Goal: Information Seeking & Learning: Learn about a topic

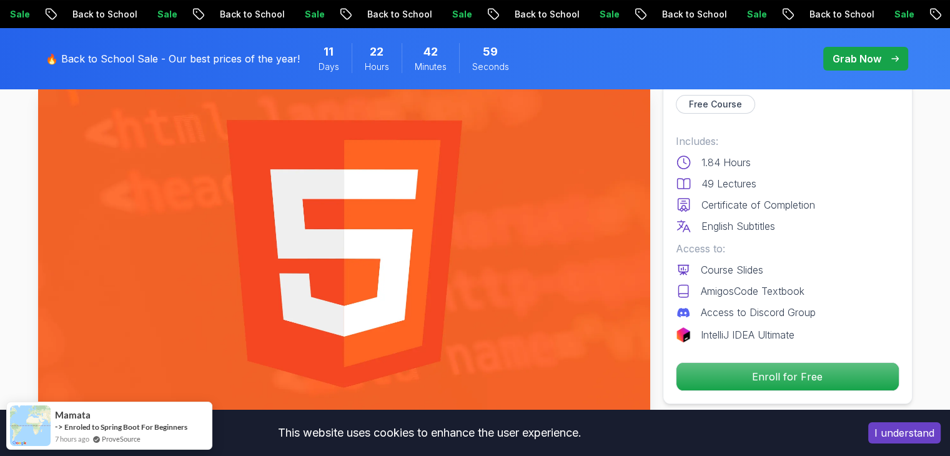
scroll to position [82, 0]
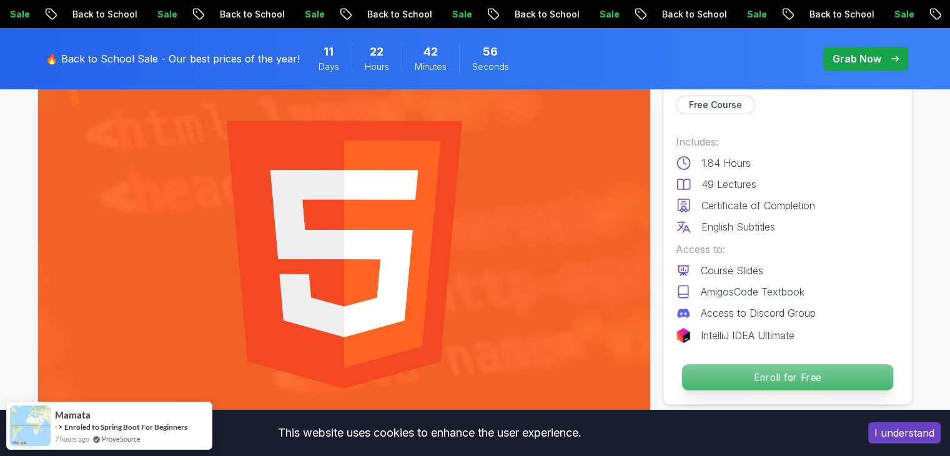
click at [794, 373] on p "Enroll for Free" at bounding box center [786, 377] width 211 height 26
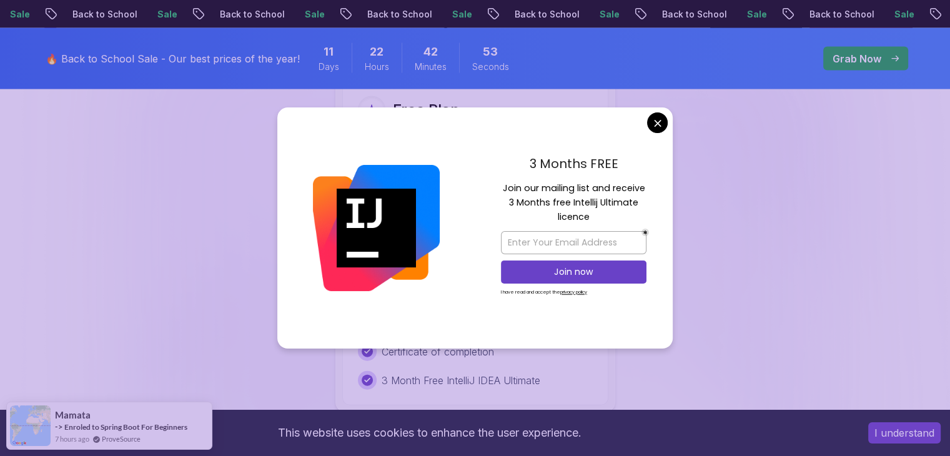
scroll to position [2636, 0]
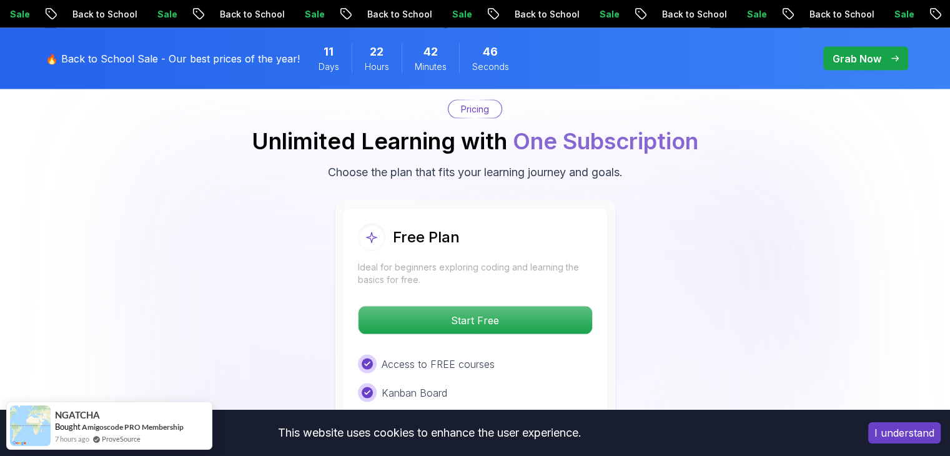
scroll to position [2506, 0]
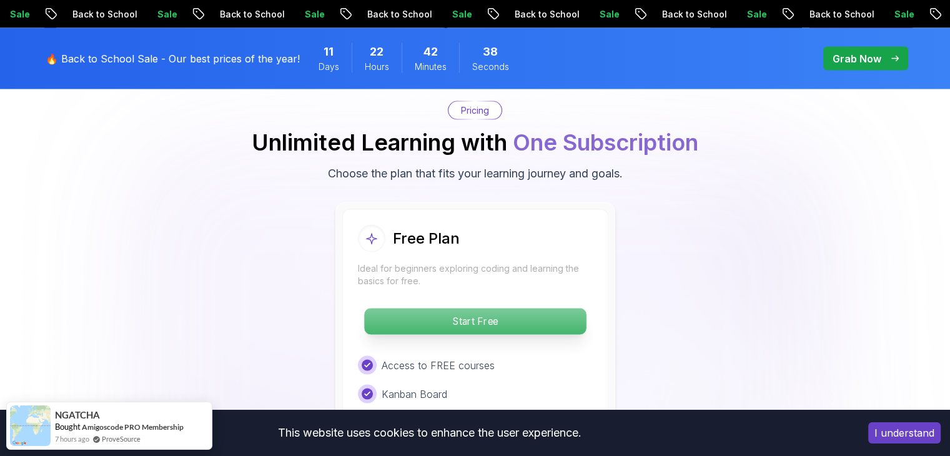
click at [460, 313] on p "Start Free" at bounding box center [475, 321] width 222 height 26
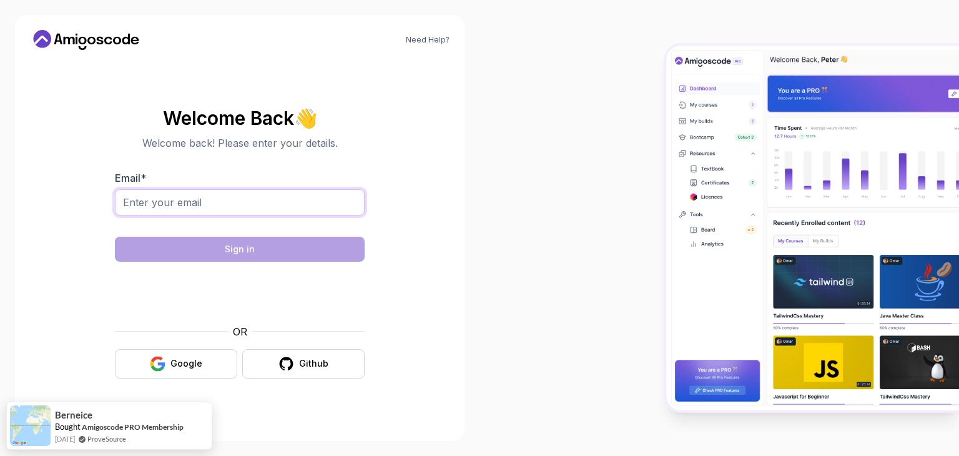
click at [268, 200] on input "Email *" at bounding box center [240, 202] width 250 height 26
type input "gsaisravani123@gmail.com"
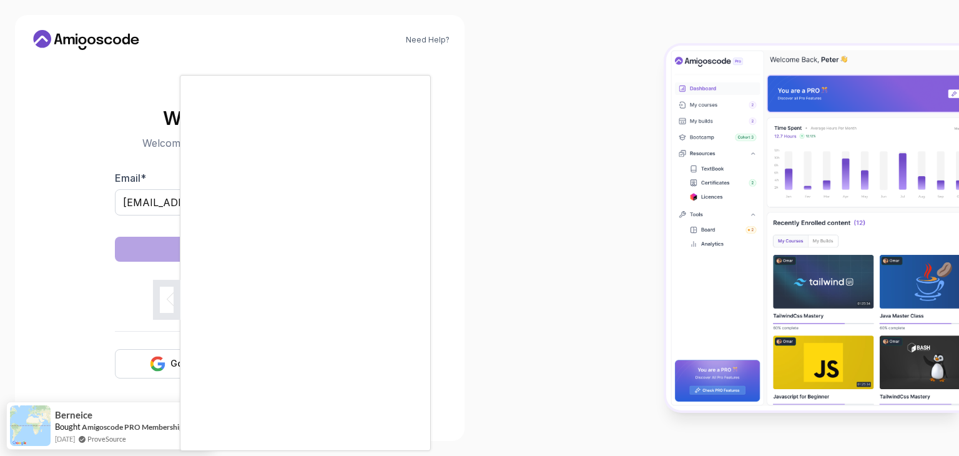
click at [118, 316] on div at bounding box center [479, 228] width 959 height 456
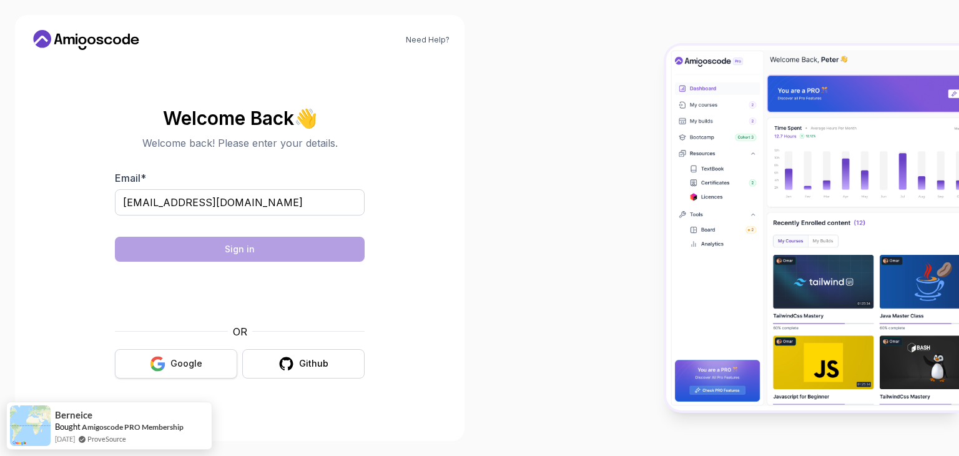
click at [169, 359] on button "Google" at bounding box center [176, 363] width 122 height 29
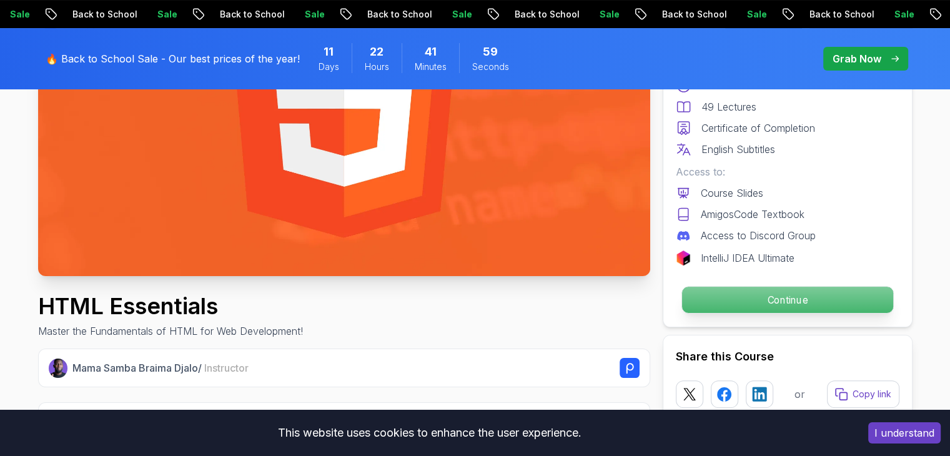
scroll to position [232, 0]
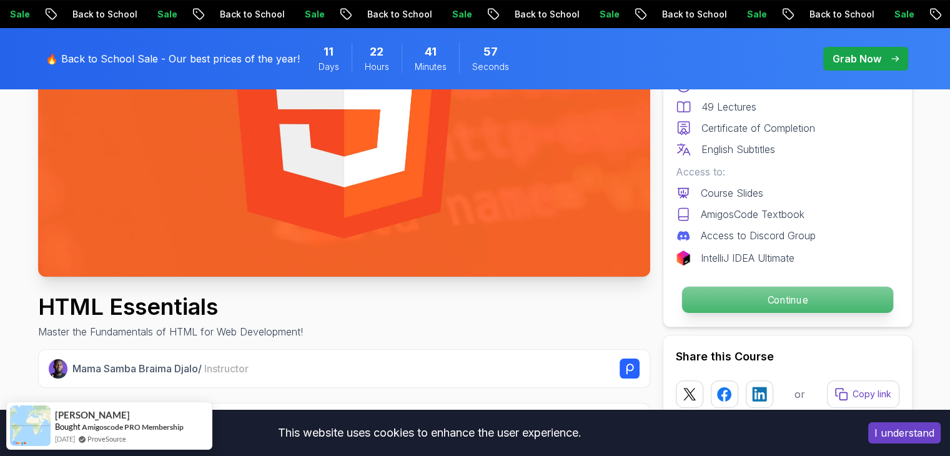
click at [744, 298] on p "Continue" at bounding box center [786, 300] width 211 height 26
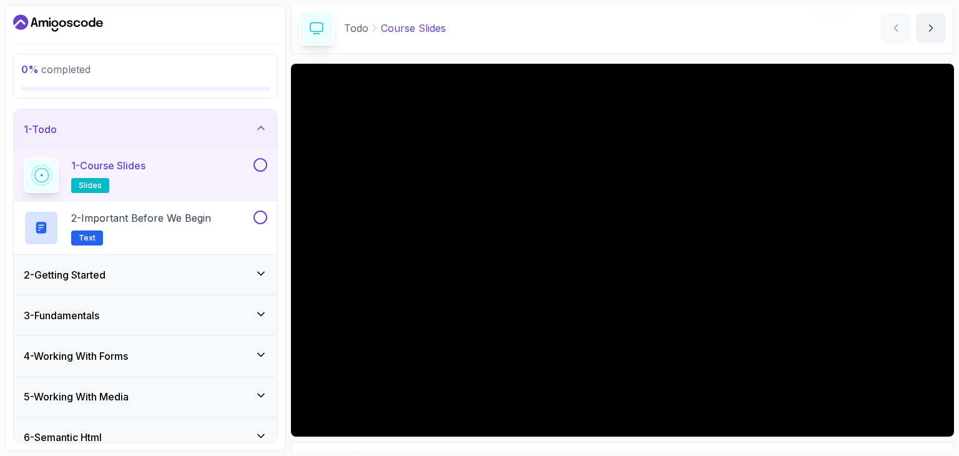
scroll to position [215, 0]
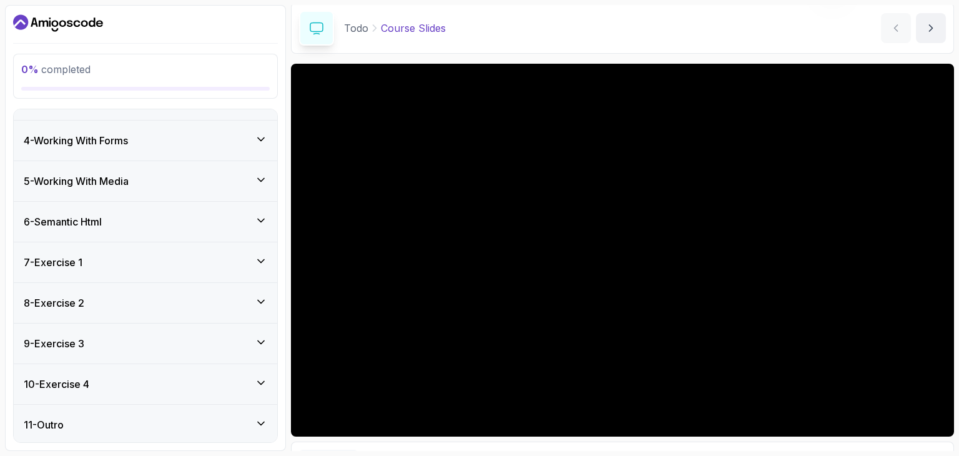
click at [170, 275] on div "7 - Exercise 1" at bounding box center [145, 262] width 263 height 40
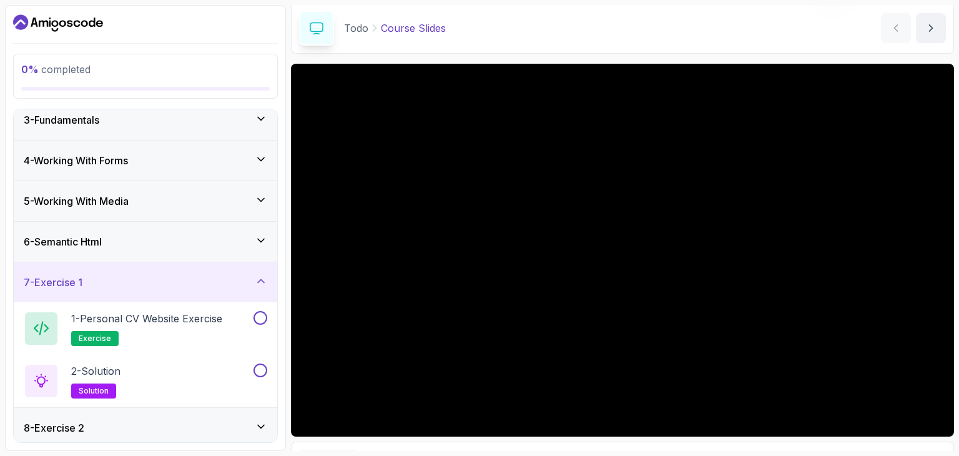
scroll to position [0, 0]
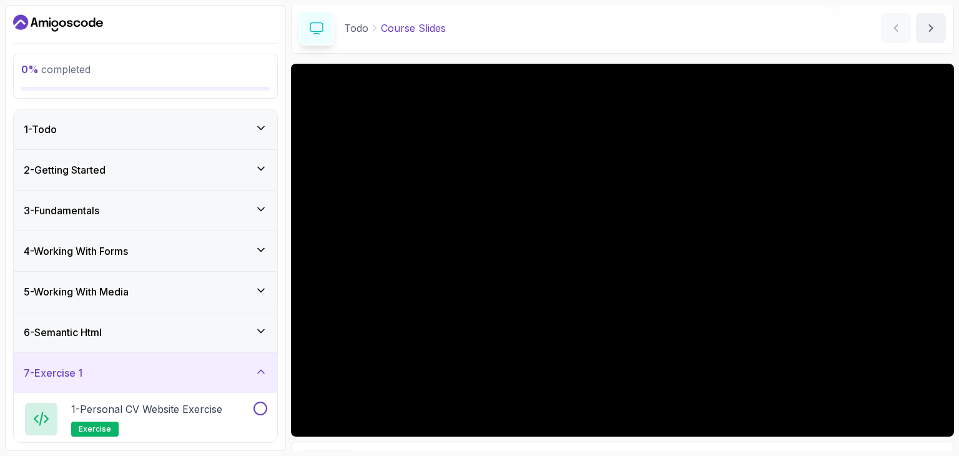
click at [260, 118] on div "1 - Todo" at bounding box center [145, 129] width 263 height 40
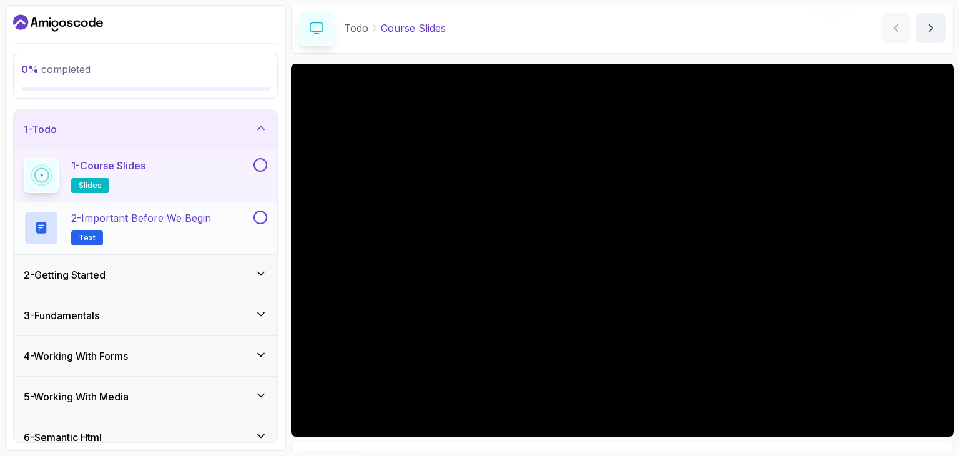
click at [87, 233] on span "Text" at bounding box center [87, 238] width 17 height 10
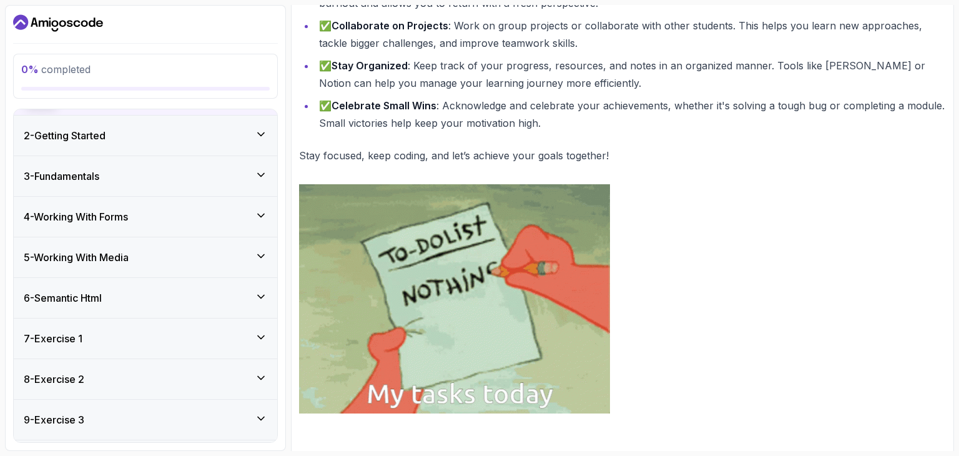
scroll to position [140, 0]
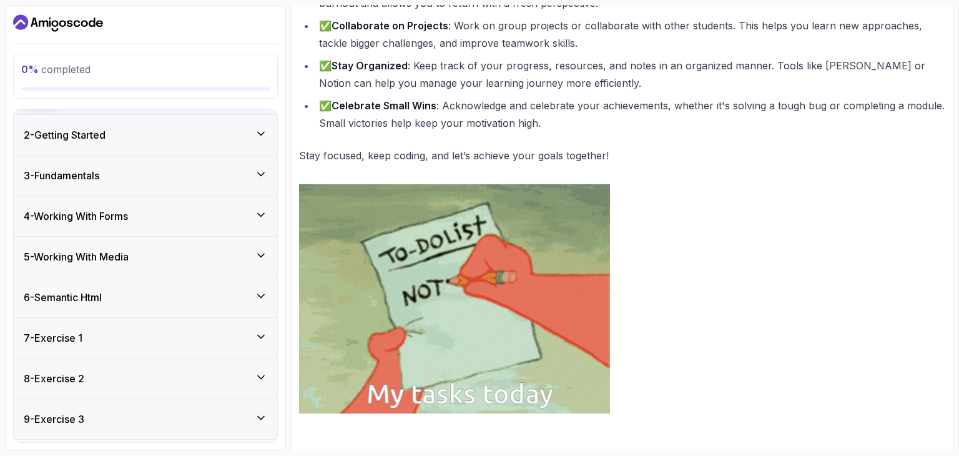
click at [127, 326] on div "7 - Exercise 1" at bounding box center [145, 338] width 263 height 40
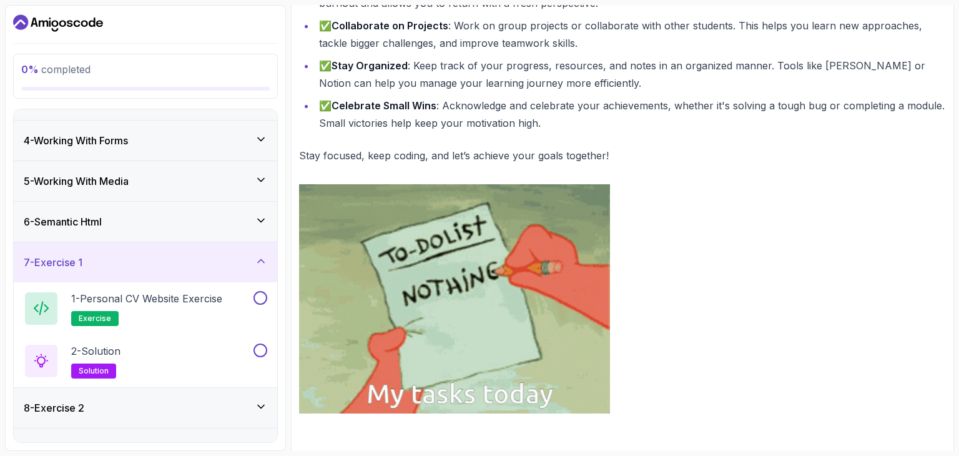
scroll to position [122, 0]
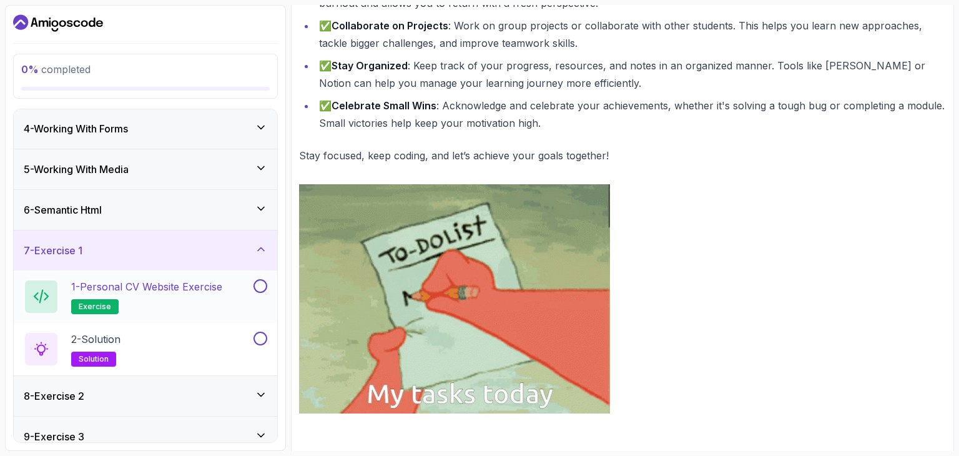
click at [95, 310] on p "exercise" at bounding box center [94, 306] width 47 height 15
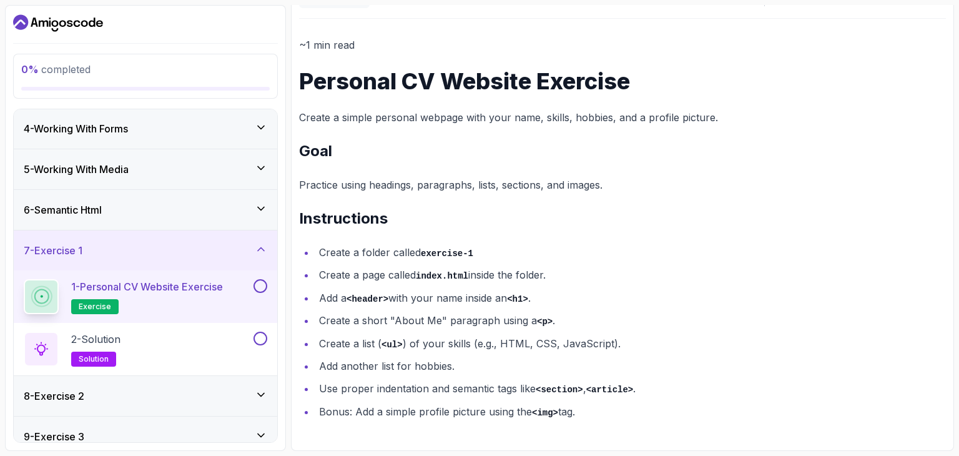
scroll to position [129, 0]
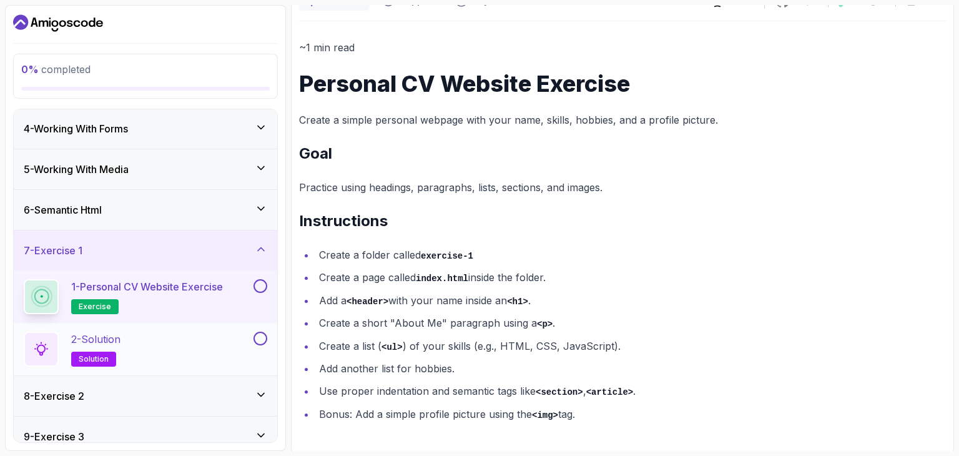
click at [107, 355] on span "solution" at bounding box center [94, 359] width 30 height 10
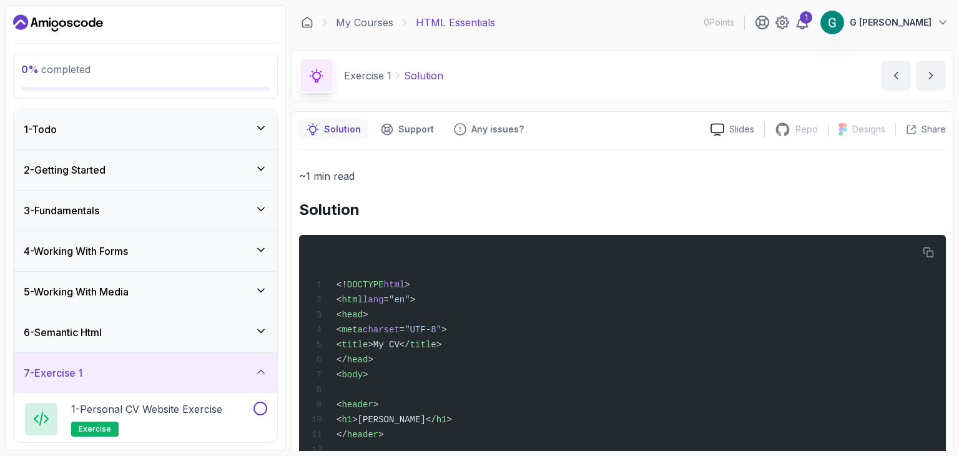
click at [217, 145] on div "1 - Todo" at bounding box center [145, 129] width 263 height 40
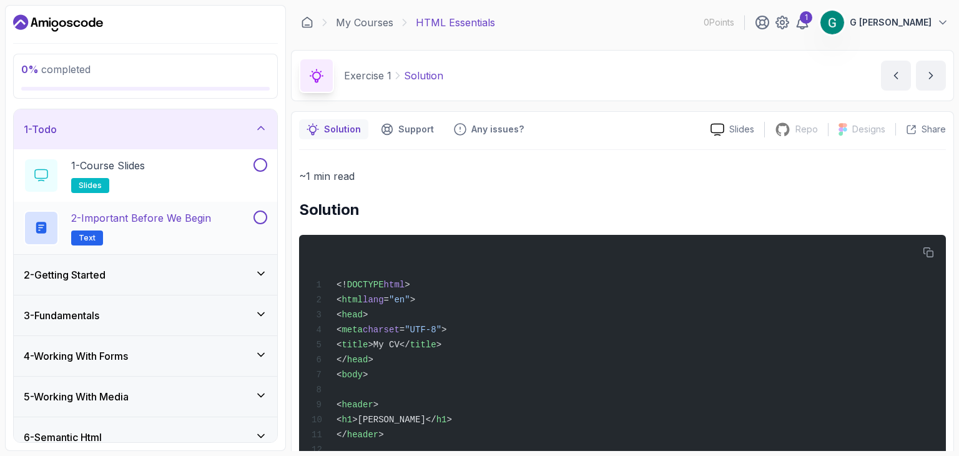
scroll to position [215, 0]
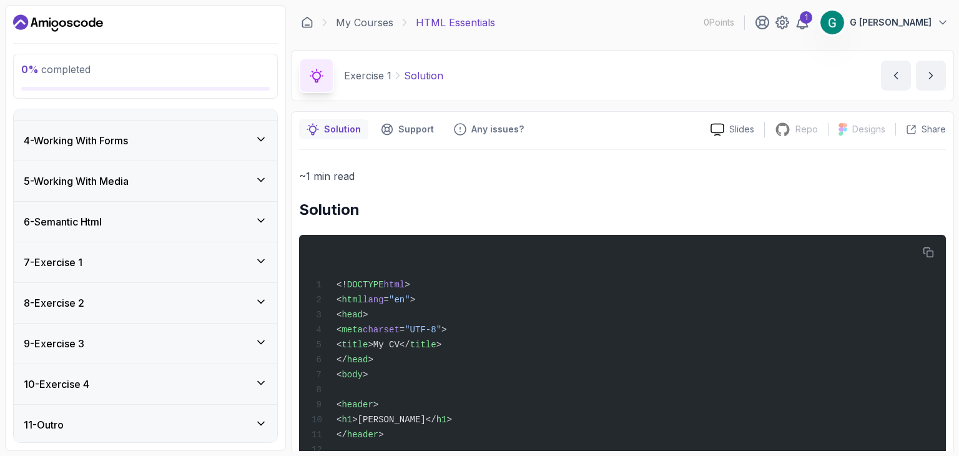
click at [230, 425] on div "11 - Outro" at bounding box center [145, 424] width 243 height 15
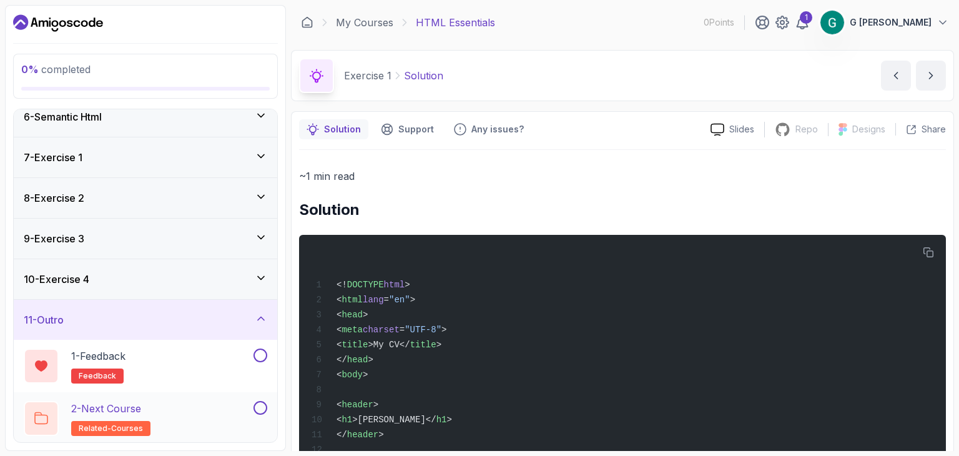
click at [132, 423] on span "related-courses" at bounding box center [111, 428] width 64 height 10
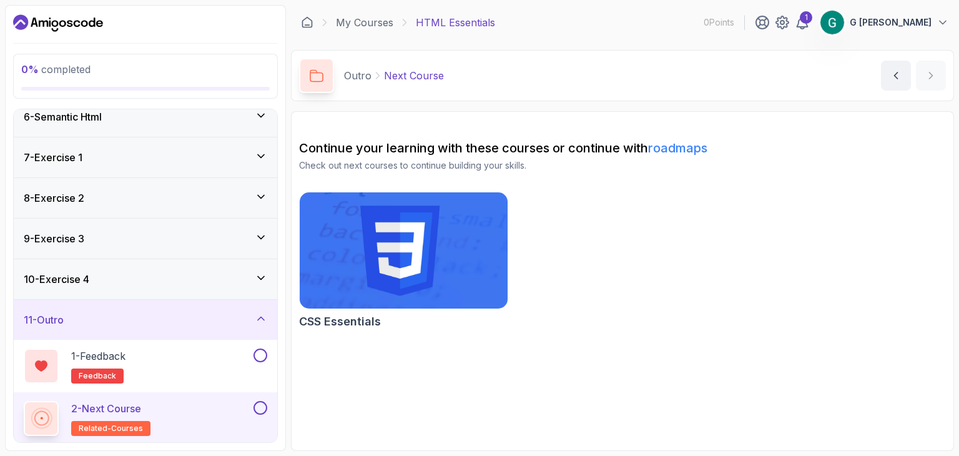
click at [376, 313] on h2 "CSS Essentials" at bounding box center [340, 321] width 82 height 17
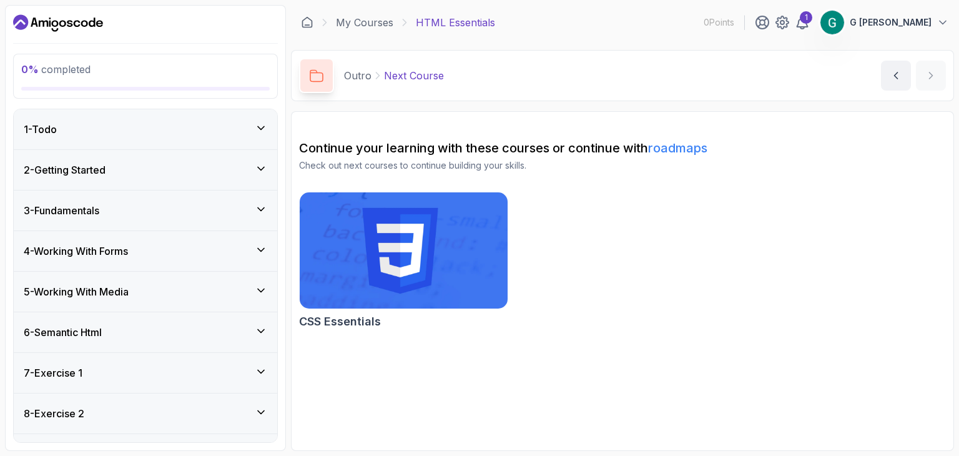
click at [347, 13] on div "My Courses HTML Essentials 0 Points 1 G [PERSON_NAME]" at bounding box center [622, 22] width 663 height 35
click at [350, 19] on link "My Courses" at bounding box center [364, 22] width 57 height 15
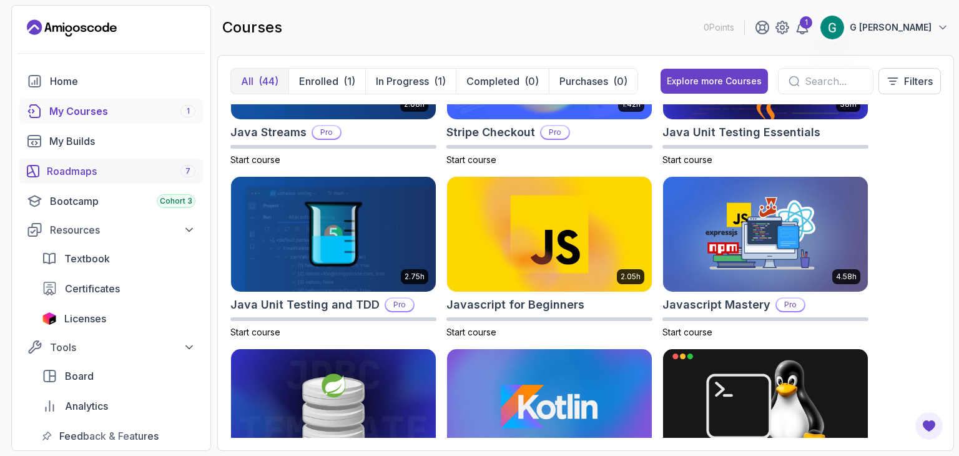
click at [106, 173] on div "Roadmaps 7" at bounding box center [121, 171] width 149 height 15
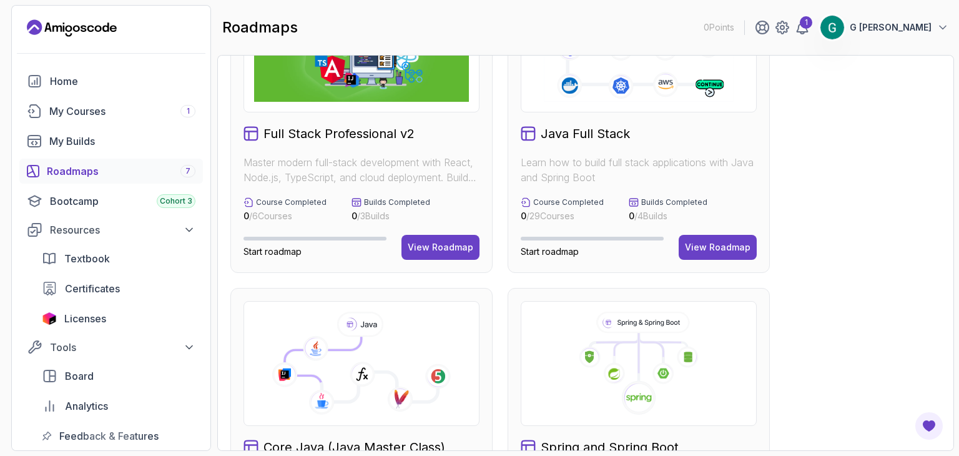
scroll to position [44, 0]
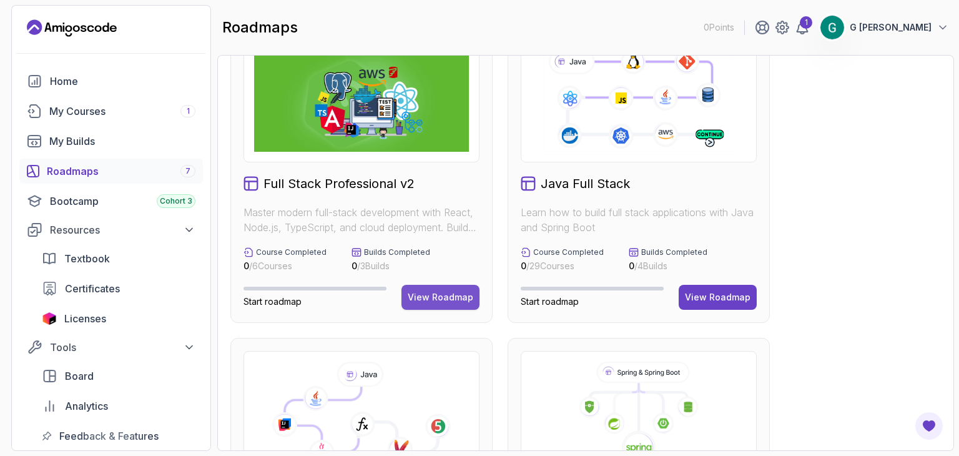
click at [442, 304] on button "View Roadmap" at bounding box center [440, 297] width 78 height 25
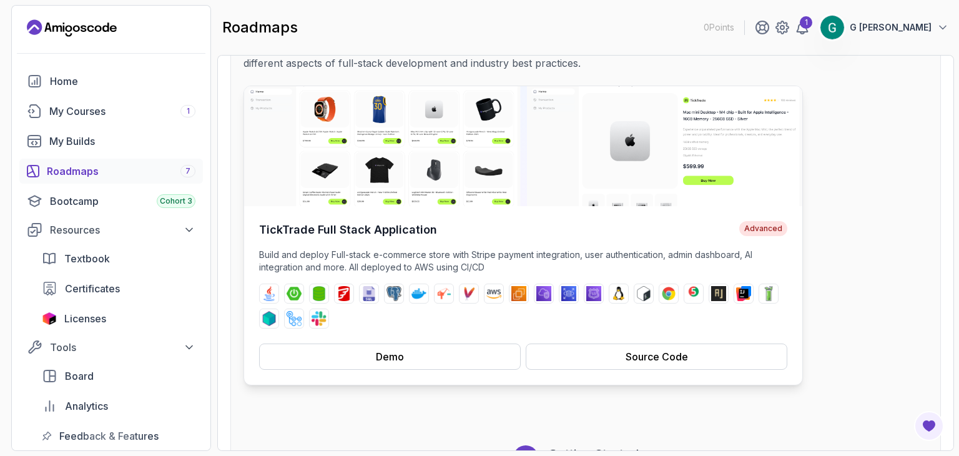
scroll to position [70, 0]
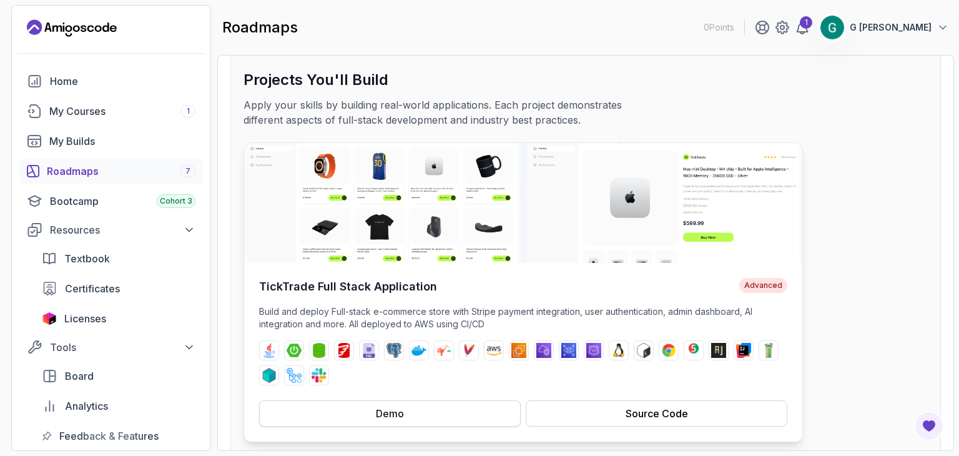
click at [398, 416] on div "Demo" at bounding box center [390, 413] width 28 height 15
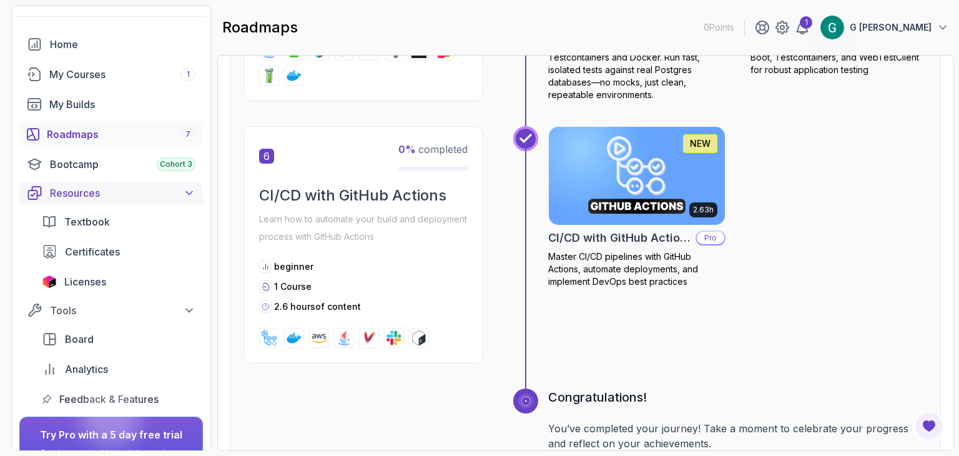
scroll to position [35, 0]
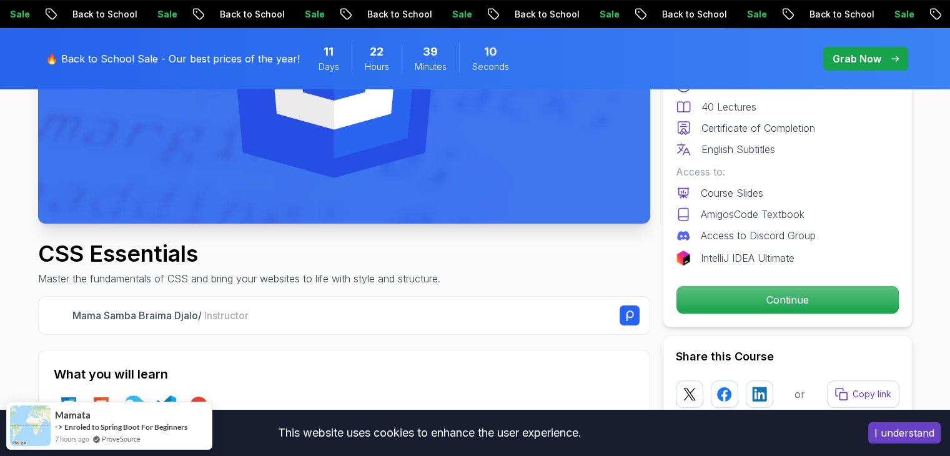
scroll to position [277, 0]
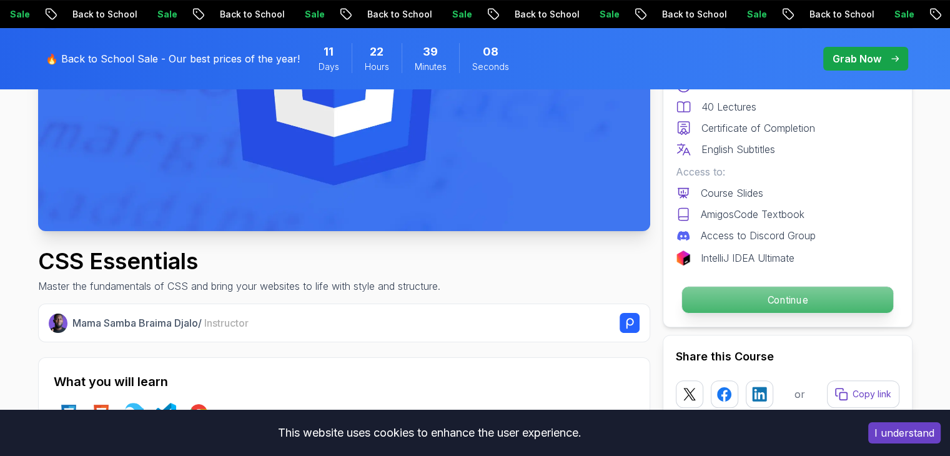
click at [720, 293] on p "Continue" at bounding box center [786, 300] width 211 height 26
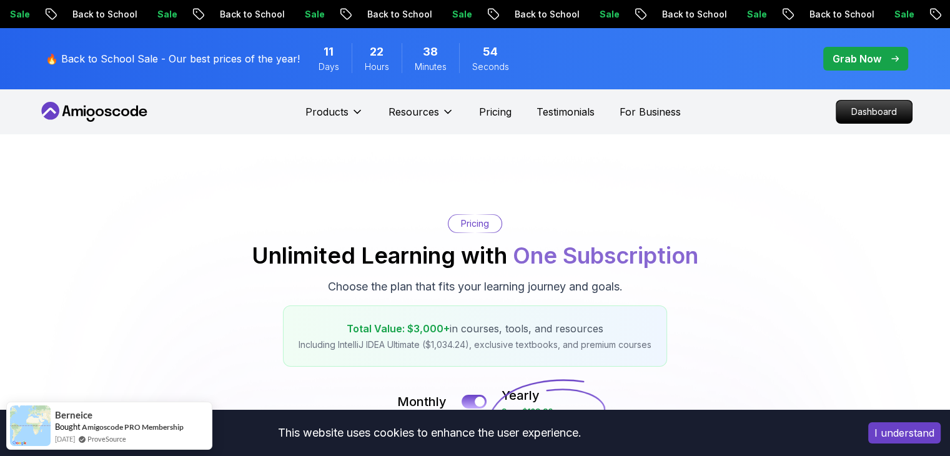
drag, startPoint x: 579, startPoint y: 288, endPoint x: 305, endPoint y: 310, distance: 274.3
click at [305, 310] on div "Total Value: $3,000+ in courses, tools, and resources Including IntelliJ IDEA U…" at bounding box center [475, 335] width 384 height 61
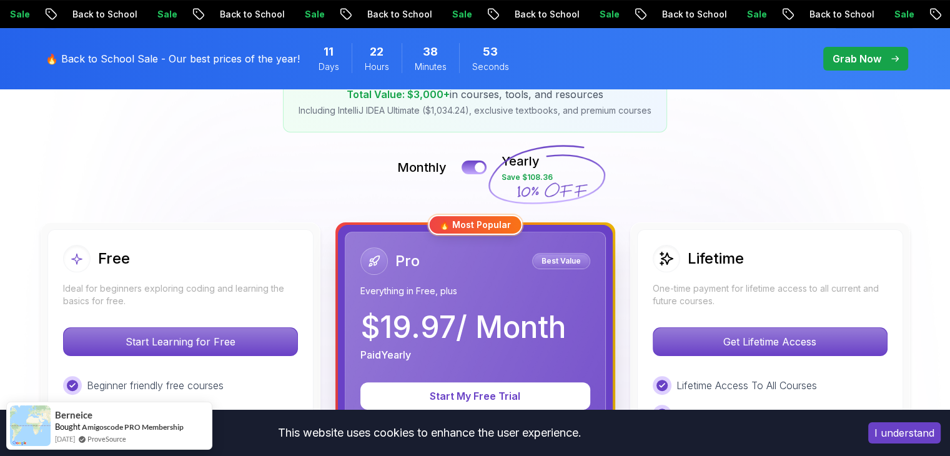
scroll to position [235, 0]
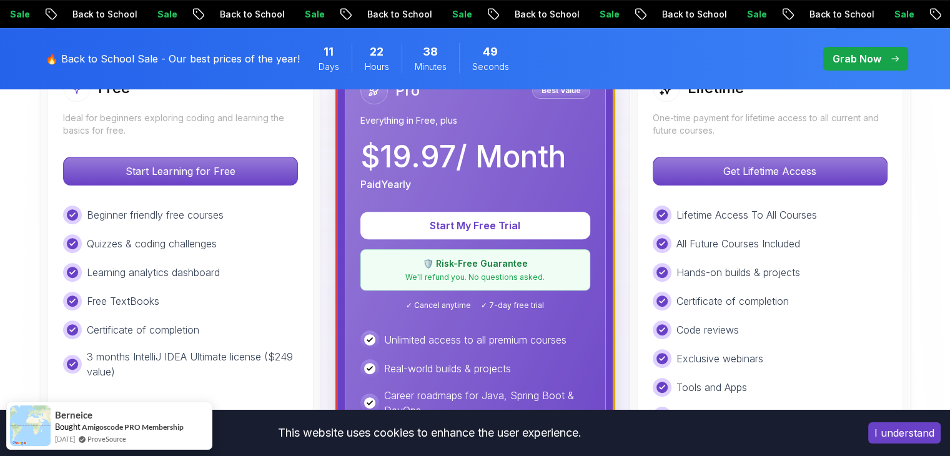
scroll to position [396, 0]
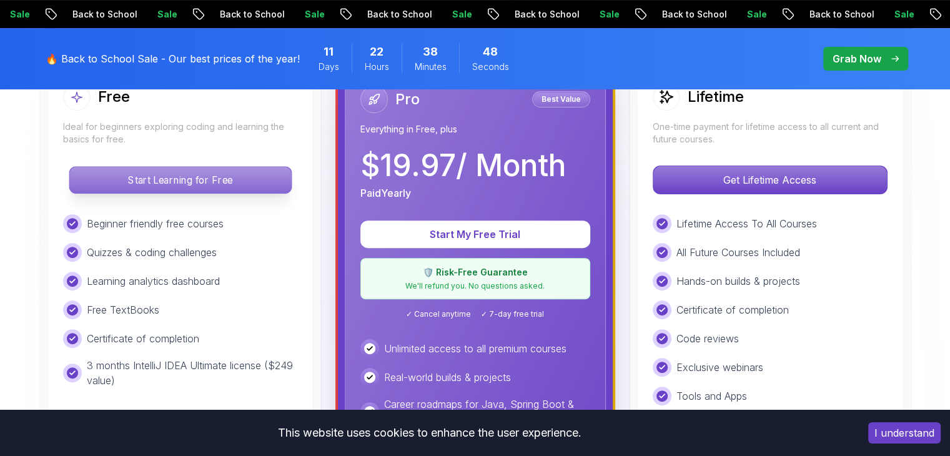
click at [227, 175] on p "Start Learning for Free" at bounding box center [180, 180] width 222 height 26
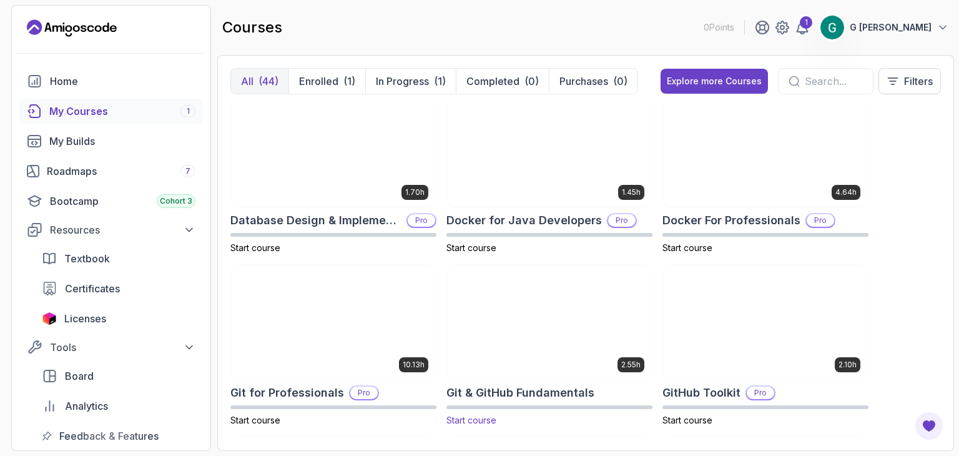
scroll to position [120, 0]
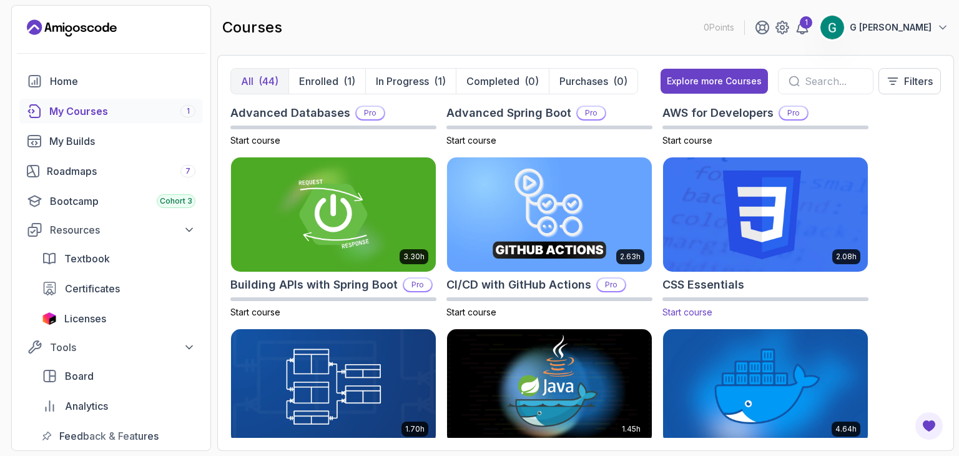
click at [702, 208] on img at bounding box center [765, 214] width 215 height 120
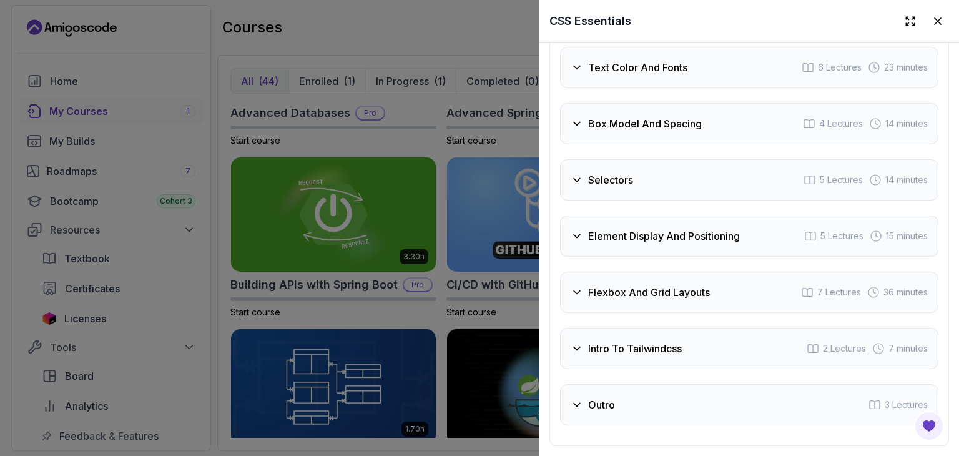
scroll to position [2585, 0]
click at [719, 188] on div "Selectors 5 Lectures 14 minutes" at bounding box center [749, 178] width 378 height 41
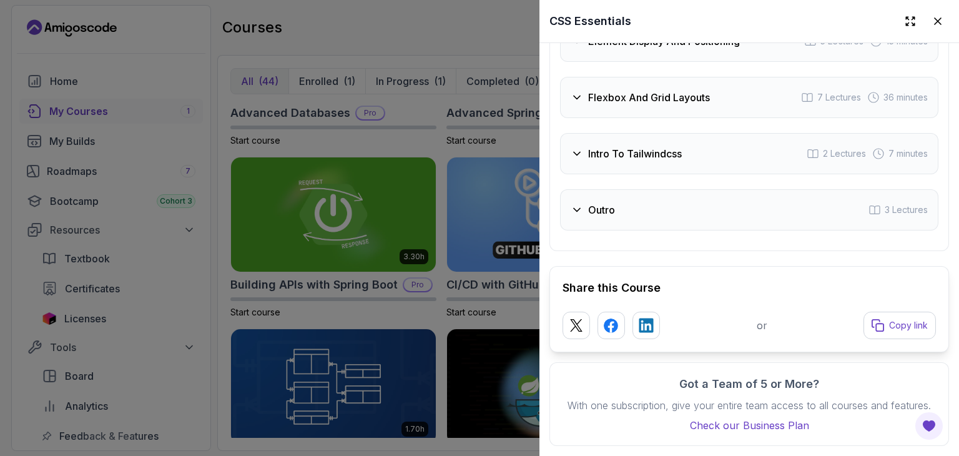
scroll to position [2907, 0]
click at [719, 189] on div "Outro 3 Lectures" at bounding box center [749, 209] width 378 height 41
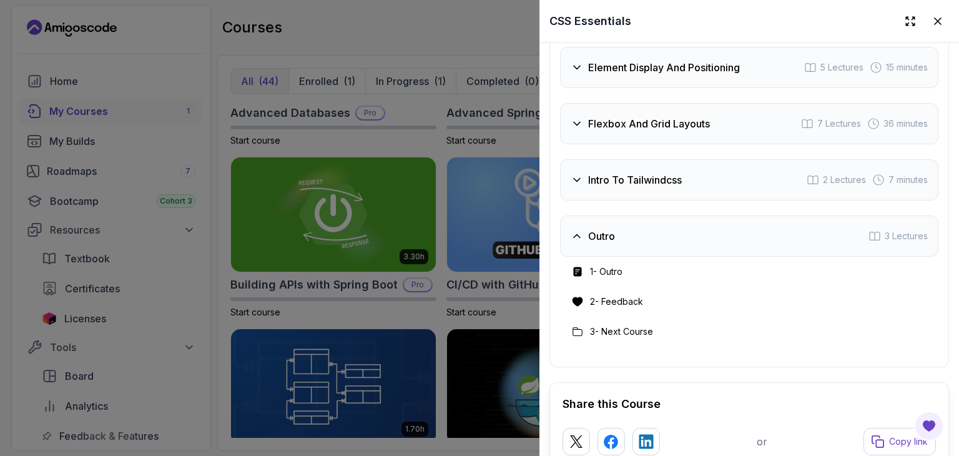
scroll to position [2688, 0]
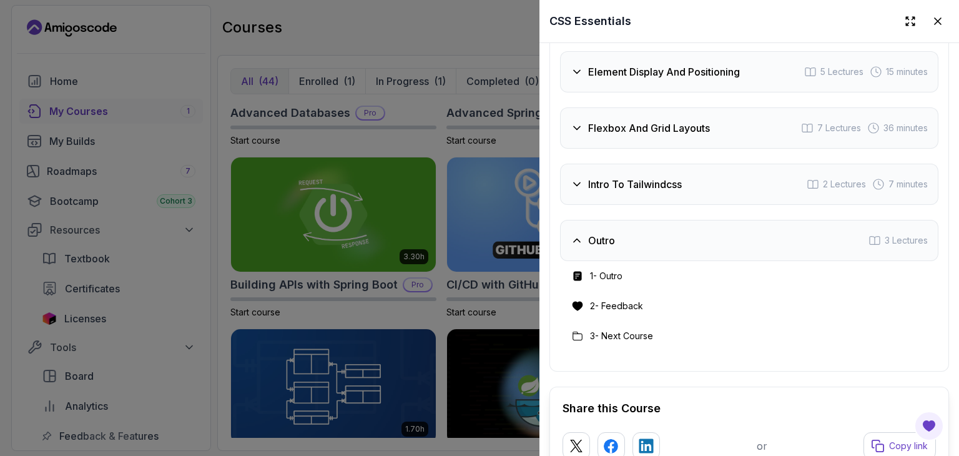
click at [717, 149] on div "Flexbox And Grid Layouts 7 Lectures 36 minutes" at bounding box center [749, 127] width 378 height 41
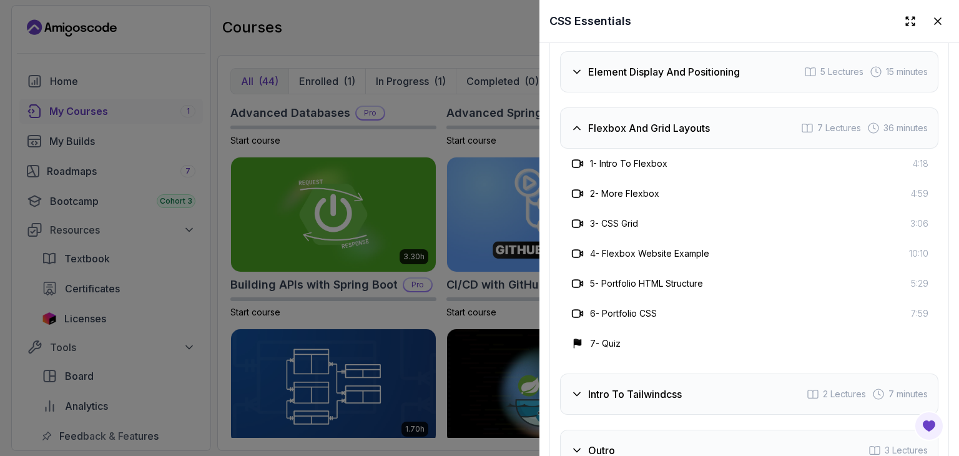
click at [674, 171] on div "1 - Intro To Flexbox 4:18" at bounding box center [749, 163] width 358 height 15
click at [658, 170] on h3 "1 - Intro To Flexbox" at bounding box center [628, 163] width 77 height 12
click at [651, 170] on h3 "1 - Intro To Flexbox" at bounding box center [628, 163] width 77 height 12
click at [574, 170] on icon at bounding box center [577, 163] width 12 height 12
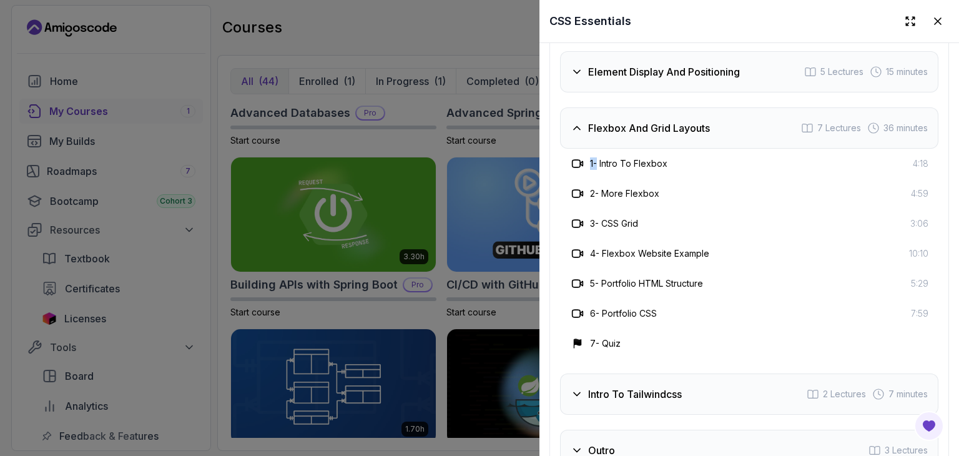
click at [574, 170] on icon at bounding box center [577, 163] width 12 height 12
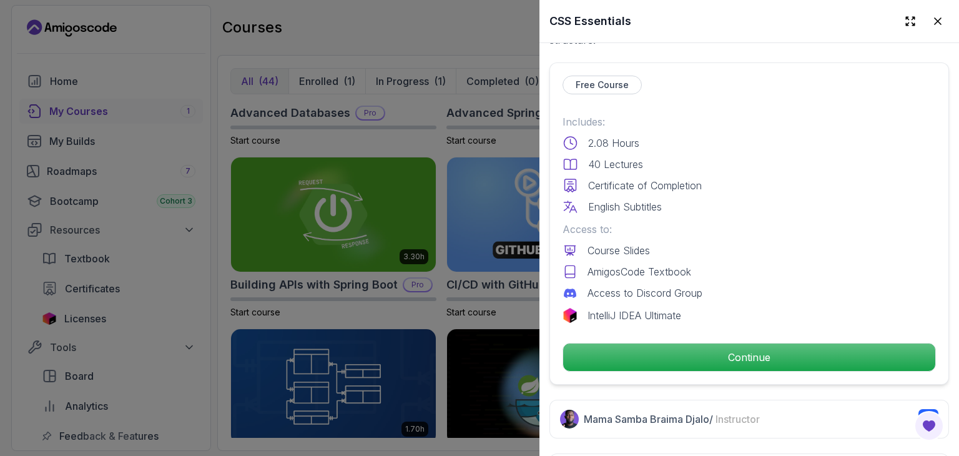
scroll to position [265, 0]
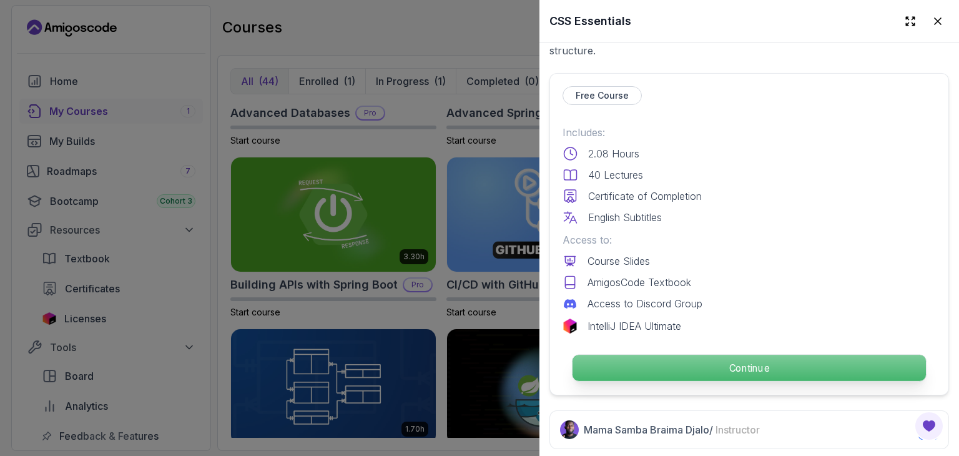
click at [614, 363] on p "Continue" at bounding box center [748, 368] width 353 height 26
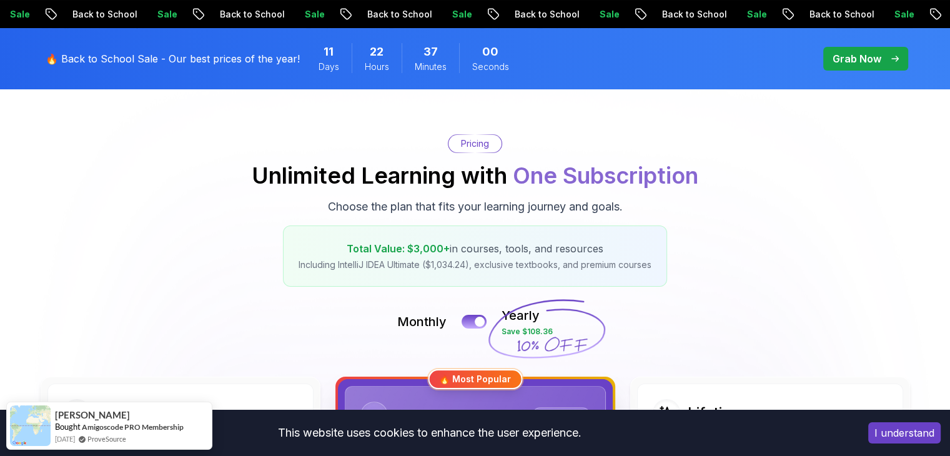
scroll to position [72, 0]
